Goal: Use online tool/utility: Utilize a website feature to perform a specific function

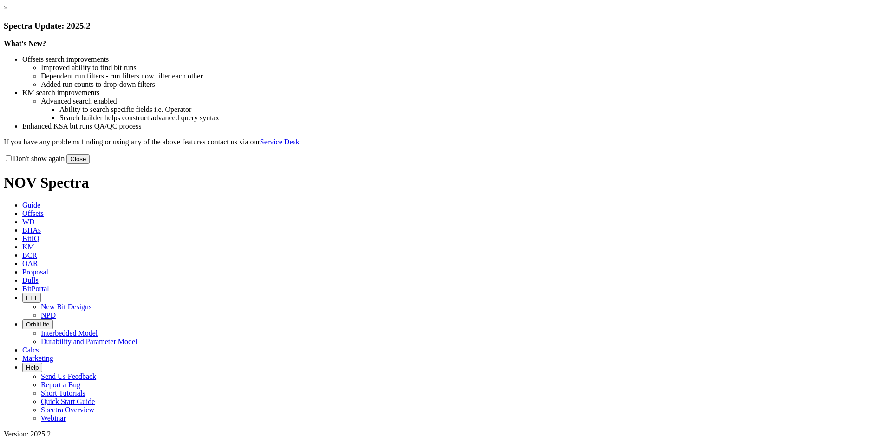
click at [90, 164] on button "Close" at bounding box center [77, 159] width 23 height 10
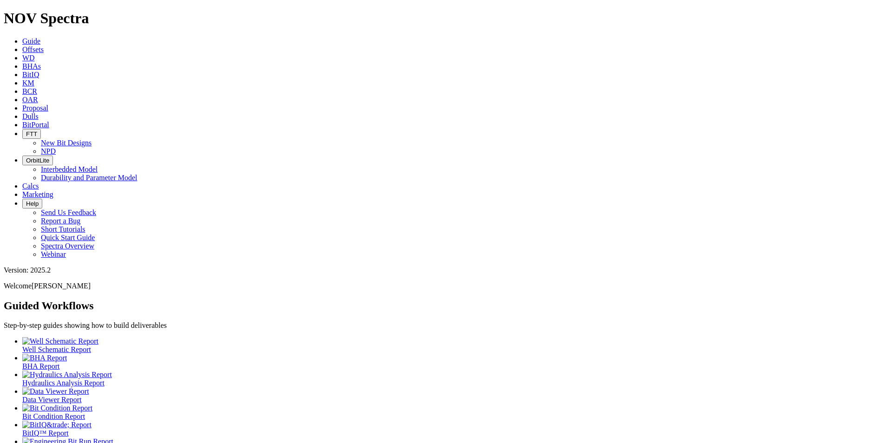
click at [38, 96] on link "OAR" at bounding box center [30, 100] width 16 height 8
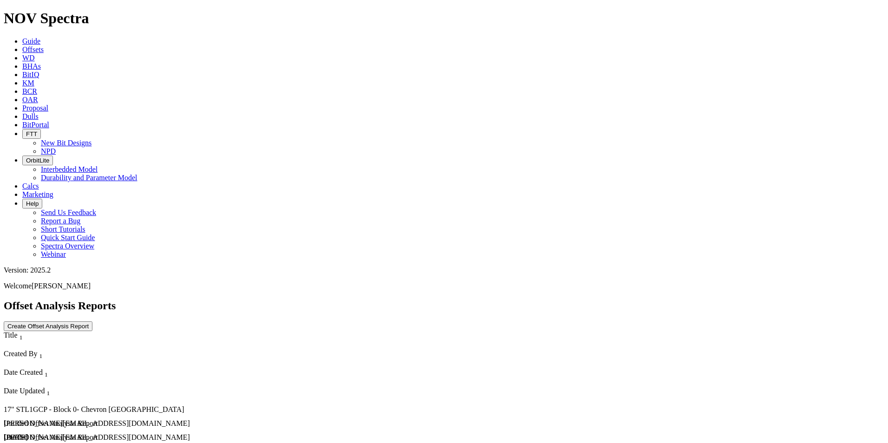
click at [92, 321] on button "Create Offset Analysis Report" at bounding box center [48, 326] width 89 height 10
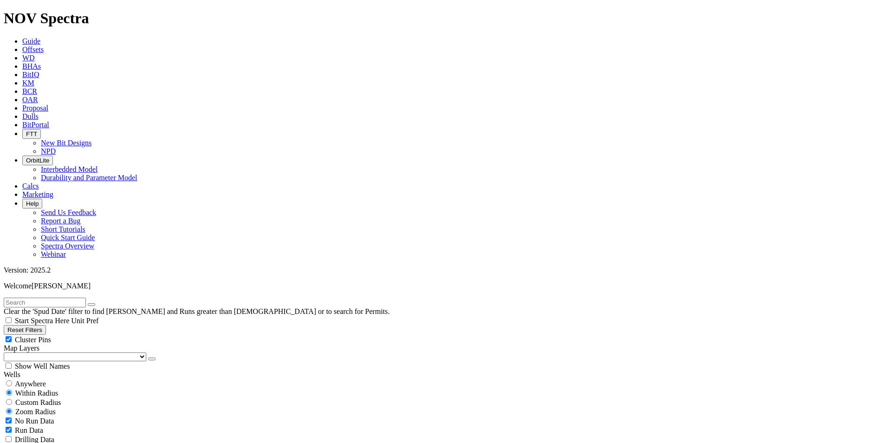
click at [60, 298] on input "text" at bounding box center [45, 303] width 82 height 10
type input "SN"
click at [37, 380] on span "Anywhere" at bounding box center [30, 384] width 31 height 8
radio input "true"
radio input "false"
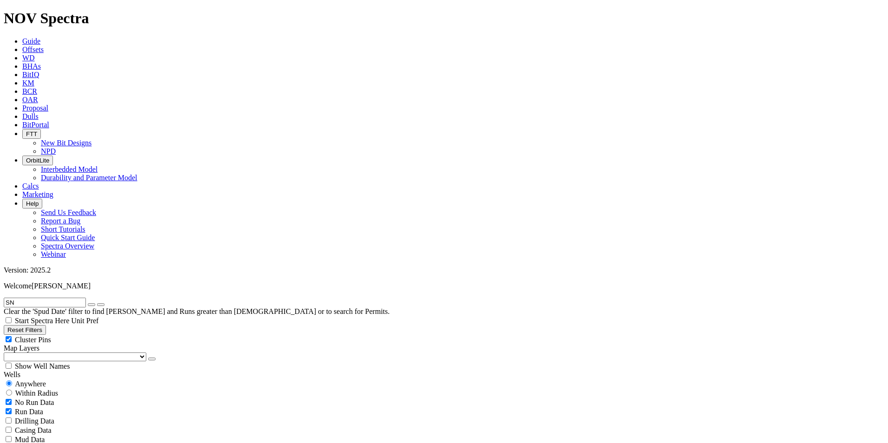
select select "17"
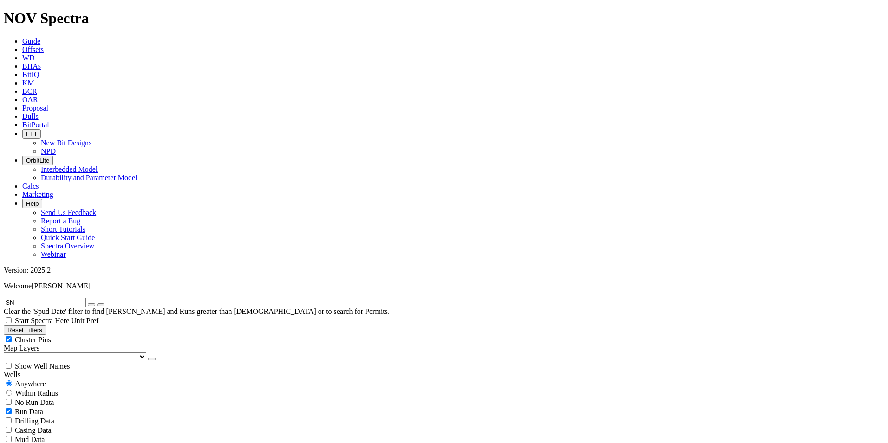
checkbox input "false"
select select "? number:17 ?"
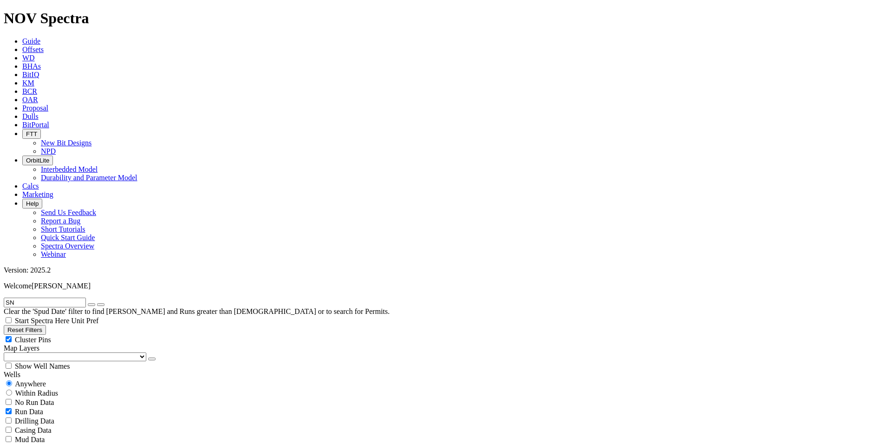
click at [46, 325] on button "Reset Filters" at bounding box center [25, 330] width 42 height 10
radio input "false"
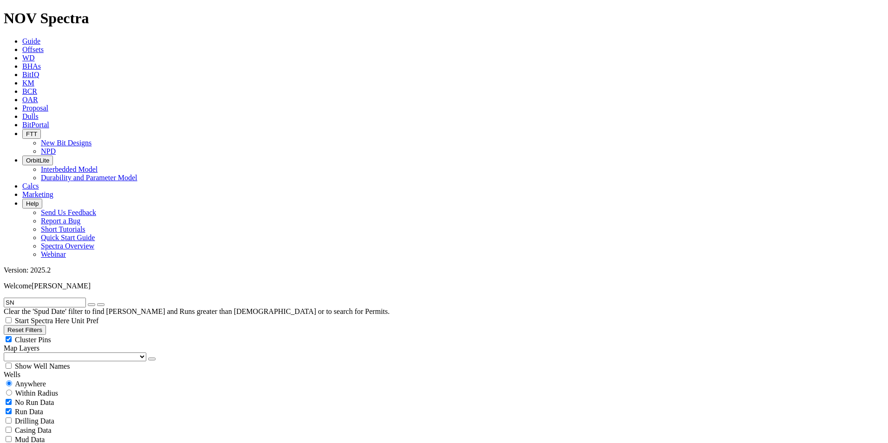
radio input "true"
checkbox input "true"
type input "9/22/23"
type input "9/22/25"
select select
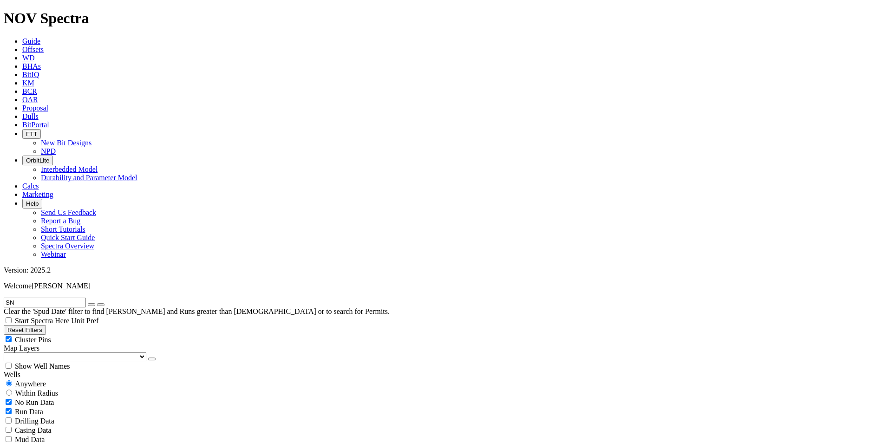
select select
click at [36, 298] on input "text" at bounding box center [45, 303] width 82 height 10
click at [42, 298] on input "text" at bounding box center [45, 303] width 82 height 10
type input "herunefer"
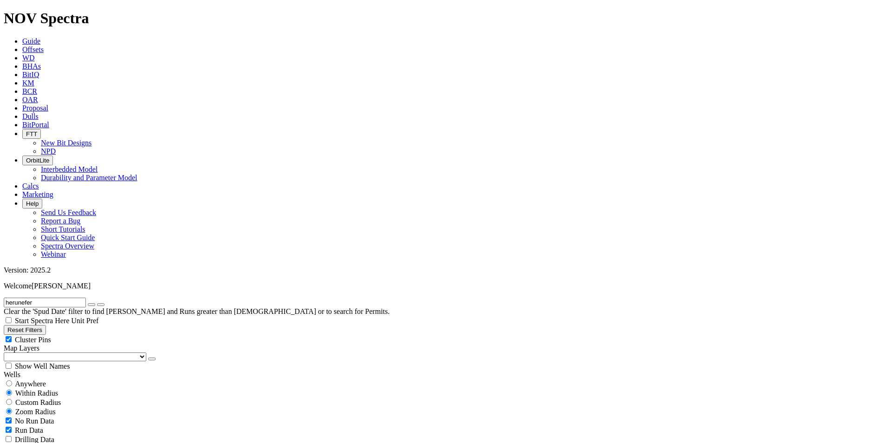
click at [32, 380] on span "Anywhere" at bounding box center [30, 384] width 31 height 8
radio input "true"
radio input "false"
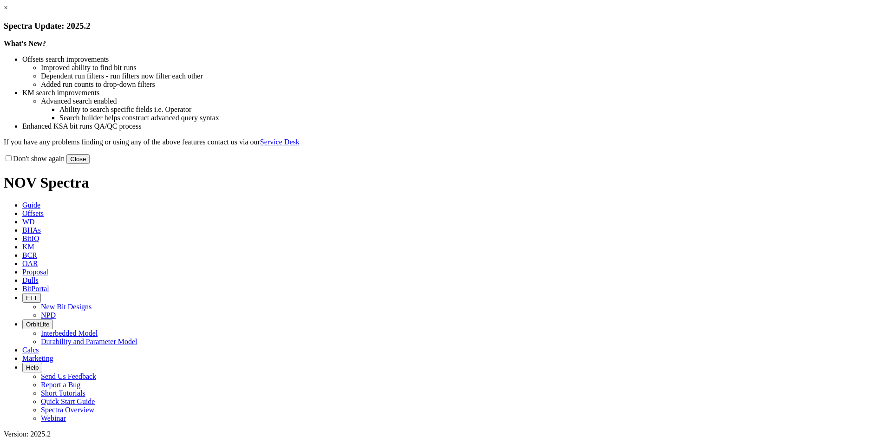
click at [8, 12] on link "×" at bounding box center [6, 8] width 4 height 8
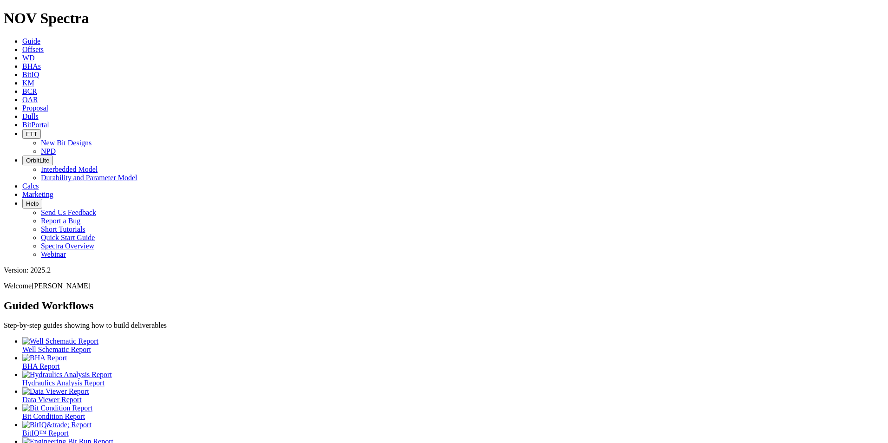
scroll to position [5, 0]
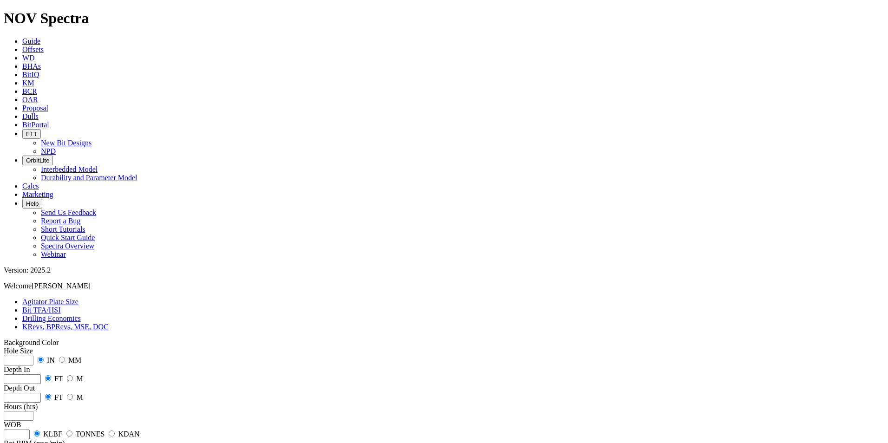
click at [33, 356] on input "number" at bounding box center [19, 361] width 30 height 10
type input "17"
click at [41, 374] on input "number" at bounding box center [22, 379] width 37 height 10
type input "1415"
click at [41, 393] on input "number" at bounding box center [22, 398] width 37 height 10
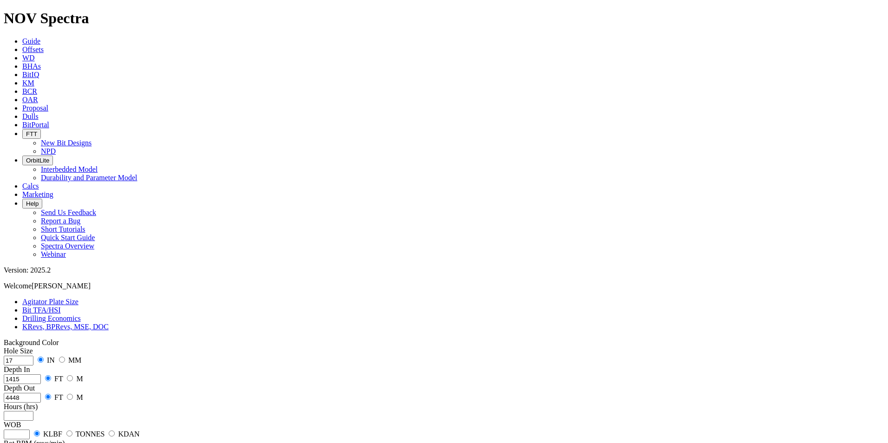
type input "4448"
drag, startPoint x: 77, startPoint y: 188, endPoint x: 197, endPoint y: 153, distance: 125.0
click at [33, 411] on input "number" at bounding box center [19, 416] width 30 height 10
type input "39.5"
click at [30, 429] on input "number" at bounding box center [17, 434] width 26 height 10
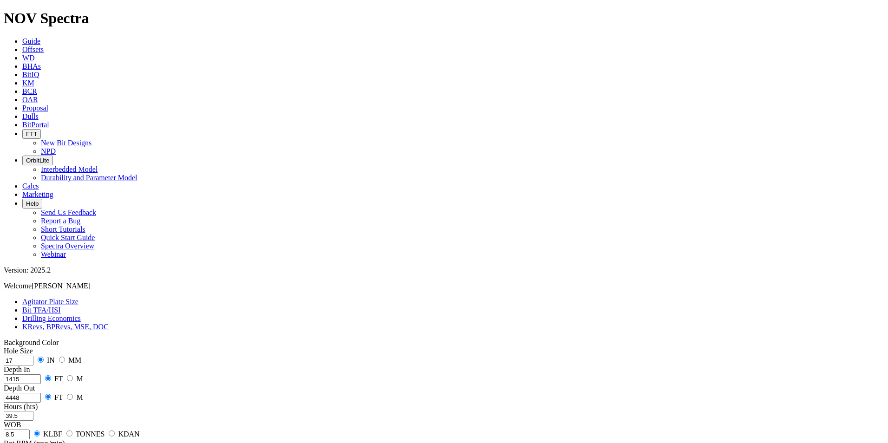
type input "8.5"
drag, startPoint x: 69, startPoint y: 251, endPoint x: 97, endPoint y: 245, distance: 28.6
type input "100"
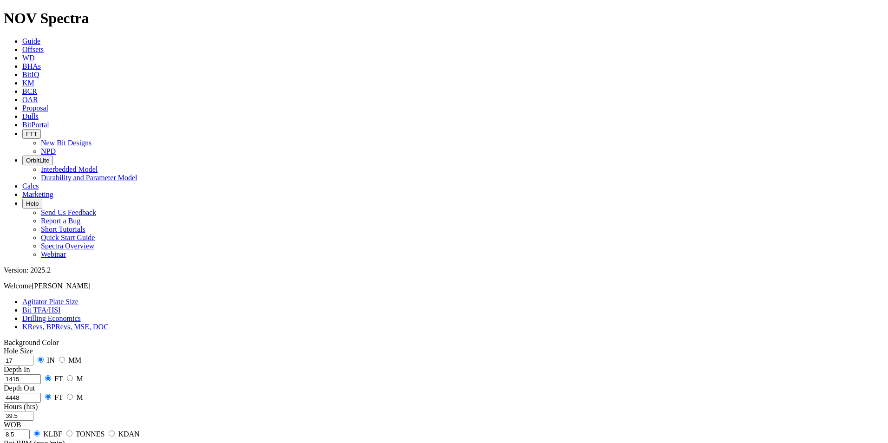
type input "9"
drag, startPoint x: 66, startPoint y: 318, endPoint x: 71, endPoint y: 320, distance: 5.6
type input "800"
click at [41, 347] on div "Hole Size 17 IN MM Depth In [DATE] FT M Depth Out 4448 FT M Hours (hrs) 39.5 WO…" at bounding box center [444, 430] width 880 height 167
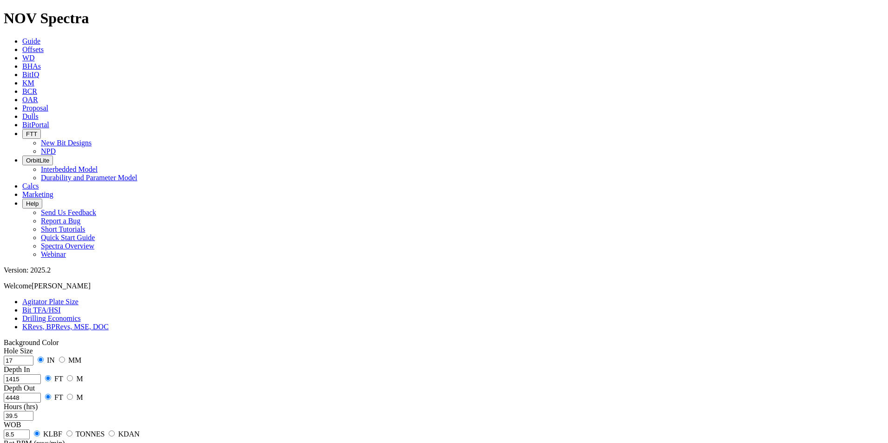
drag, startPoint x: 58, startPoint y: 253, endPoint x: 28, endPoint y: 253, distance: 29.2
drag, startPoint x: 53, startPoint y: 357, endPoint x: 31, endPoint y: 360, distance: 22.4
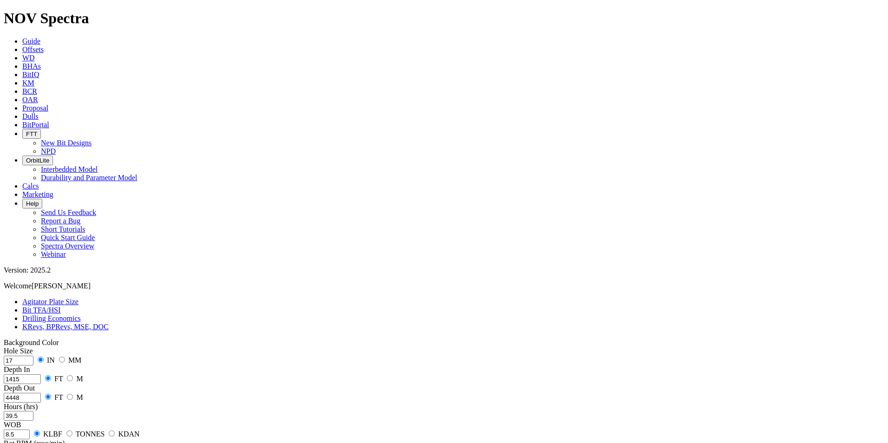
type input "0"
drag, startPoint x: 66, startPoint y: 253, endPoint x: 1, endPoint y: 254, distance: 65.0
click at [30, 429] on input "8.5" at bounding box center [17, 434] width 26 height 10
drag, startPoint x: 63, startPoint y: 248, endPoint x: 5, endPoint y: 251, distance: 57.6
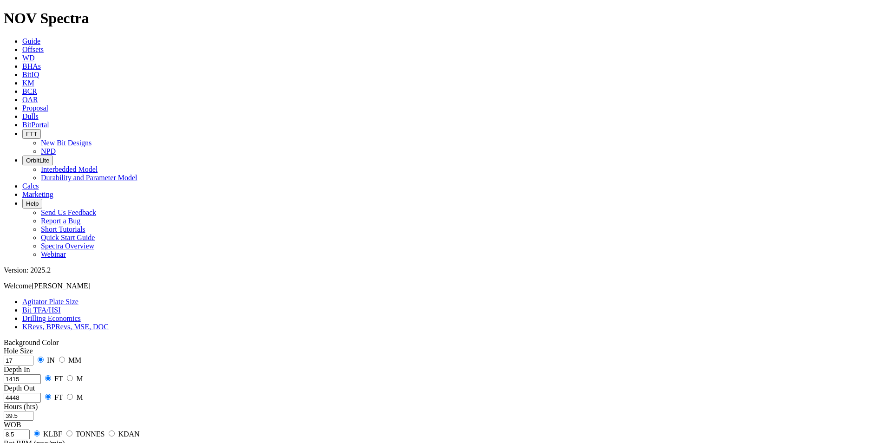
click at [30, 429] on input "8.5" at bounding box center [17, 434] width 26 height 10
drag, startPoint x: 52, startPoint y: 253, endPoint x: 39, endPoint y: 253, distance: 13.0
click at [39, 347] on div "Hole Size 17 IN MM Depth In [DATE] FT M Depth Out 4448 FT M Hours (hrs) 39.5 WO…" at bounding box center [444, 430] width 880 height 167
click at [33, 411] on input "39.5" at bounding box center [19, 416] width 30 height 10
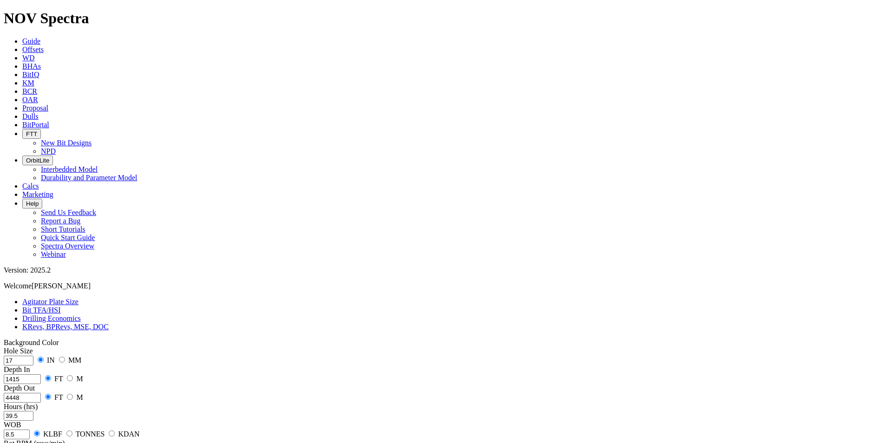
drag, startPoint x: 66, startPoint y: 253, endPoint x: 21, endPoint y: 255, distance: 45.1
drag, startPoint x: 57, startPoint y: 254, endPoint x: 26, endPoint y: 252, distance: 30.7
type input "120"
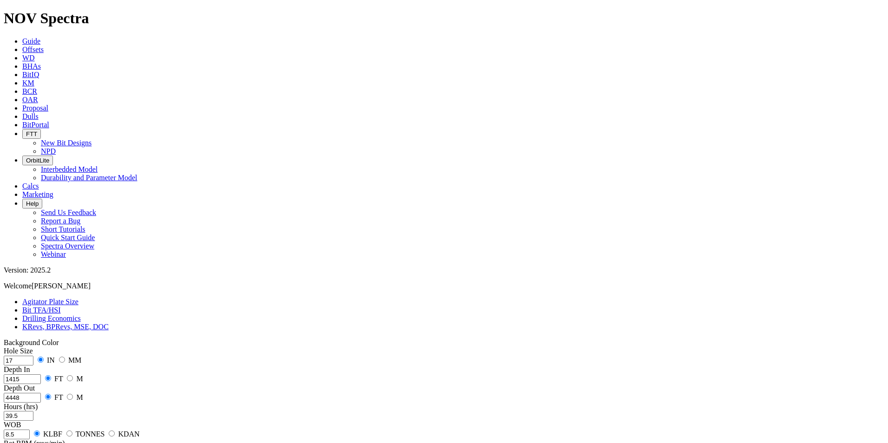
drag, startPoint x: 66, startPoint y: 190, endPoint x: 27, endPoint y: 189, distance: 39.0
drag, startPoint x: 67, startPoint y: 184, endPoint x: 10, endPoint y: 182, distance: 57.1
drag, startPoint x: 53, startPoint y: 184, endPoint x: 32, endPoint y: 184, distance: 21.8
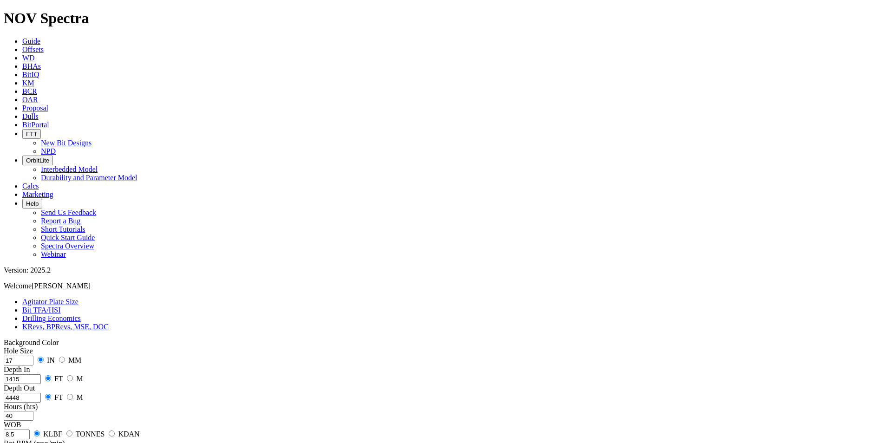
drag, startPoint x: 32, startPoint y: 186, endPoint x: 12, endPoint y: 188, distance: 20.9
drag, startPoint x: 58, startPoint y: 185, endPoint x: 51, endPoint y: 186, distance: 6.5
click at [33, 411] on input "37" at bounding box center [19, 416] width 30 height 10
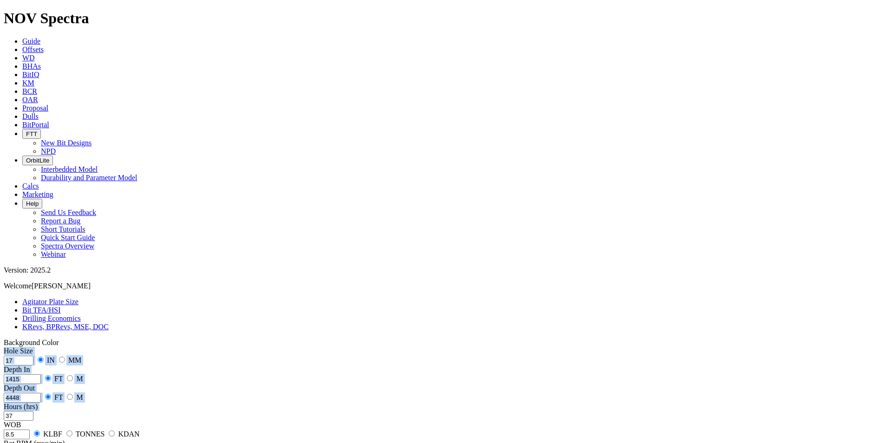
drag, startPoint x: 20, startPoint y: 188, endPoint x: 14, endPoint y: 185, distance: 6.9
drag, startPoint x: 14, startPoint y: 185, endPoint x: 55, endPoint y: 189, distance: 40.6
click at [33, 411] on input "37" at bounding box center [19, 416] width 30 height 10
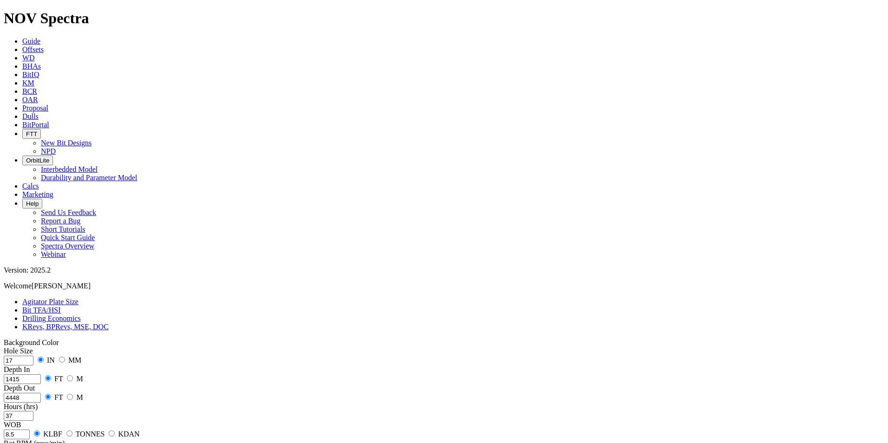
click at [33, 411] on input "37" at bounding box center [19, 416] width 30 height 10
click at [33, 411] on input "40" at bounding box center [19, 416] width 30 height 10
drag, startPoint x: 62, startPoint y: 187, endPoint x: 19, endPoint y: 190, distance: 42.4
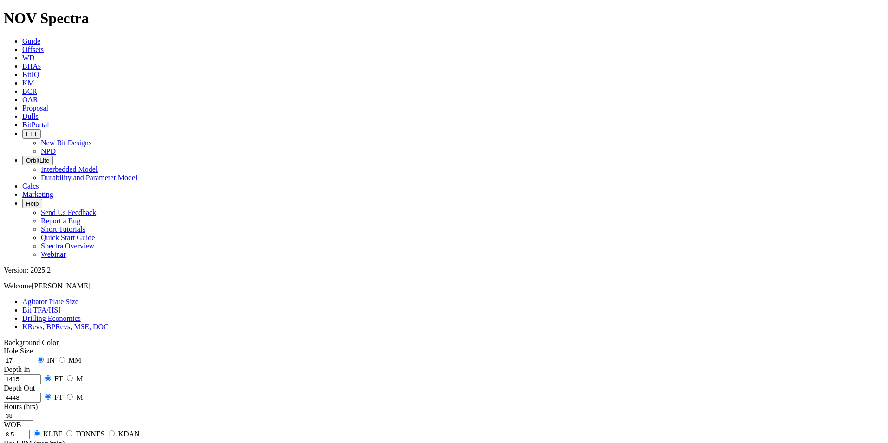
type input "38"
type input "120"
